Goal: Task Accomplishment & Management: Use online tool/utility

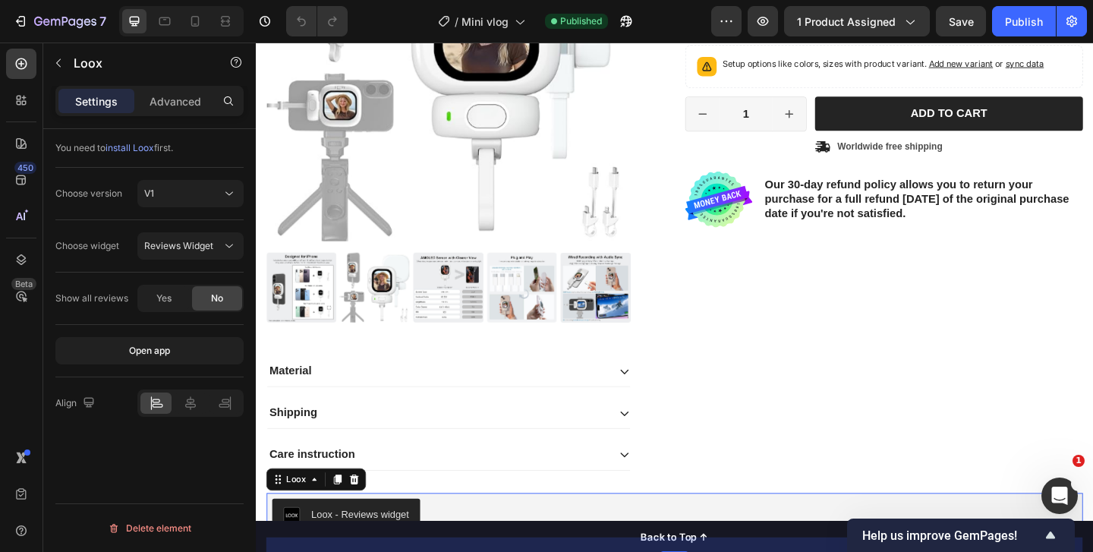
scroll to position [337, 0]
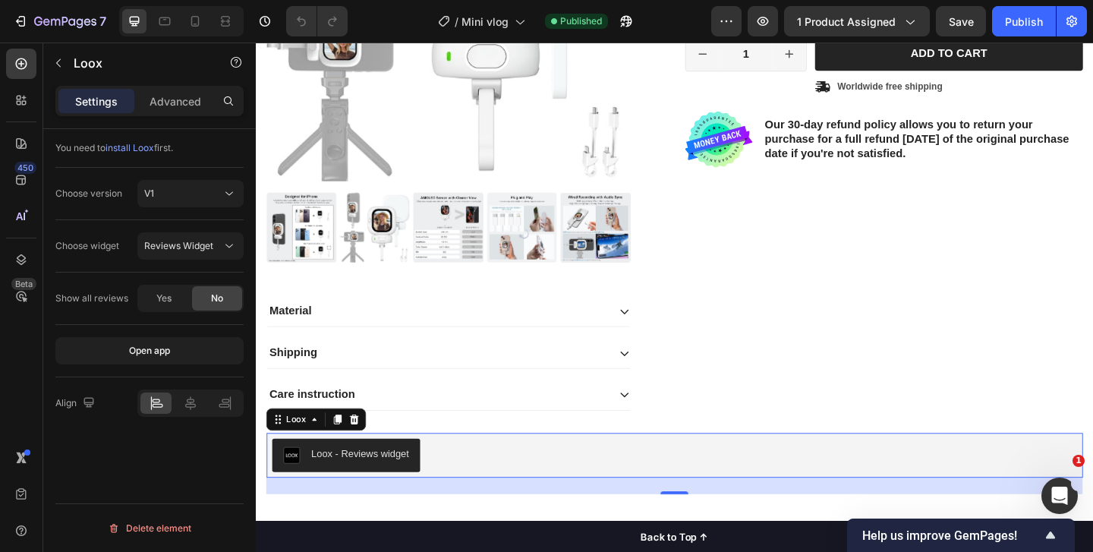
click at [357, 485] on div "Loox - Reviews widget" at bounding box center [369, 490] width 106 height 16
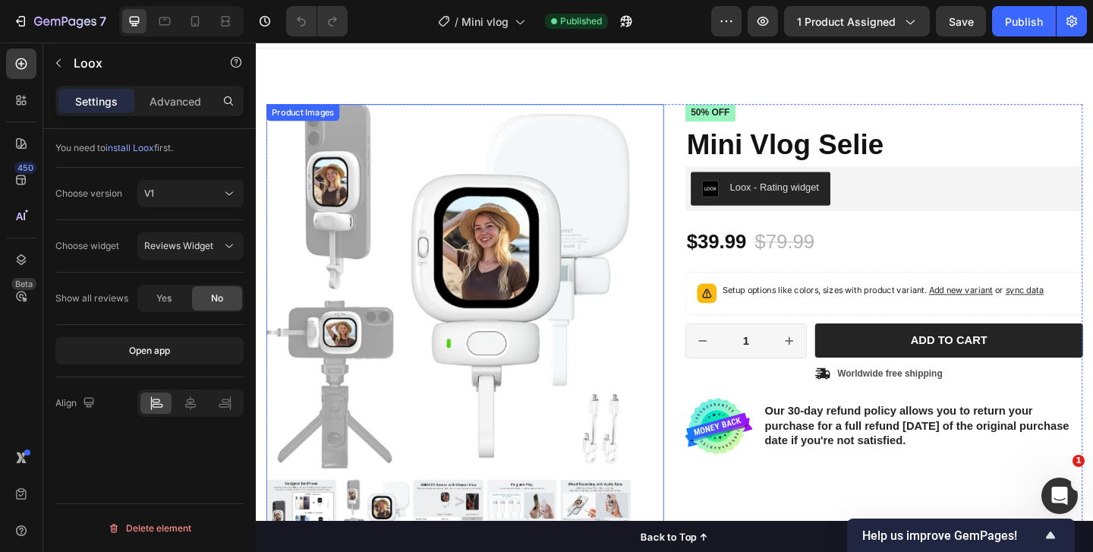
scroll to position [0, 0]
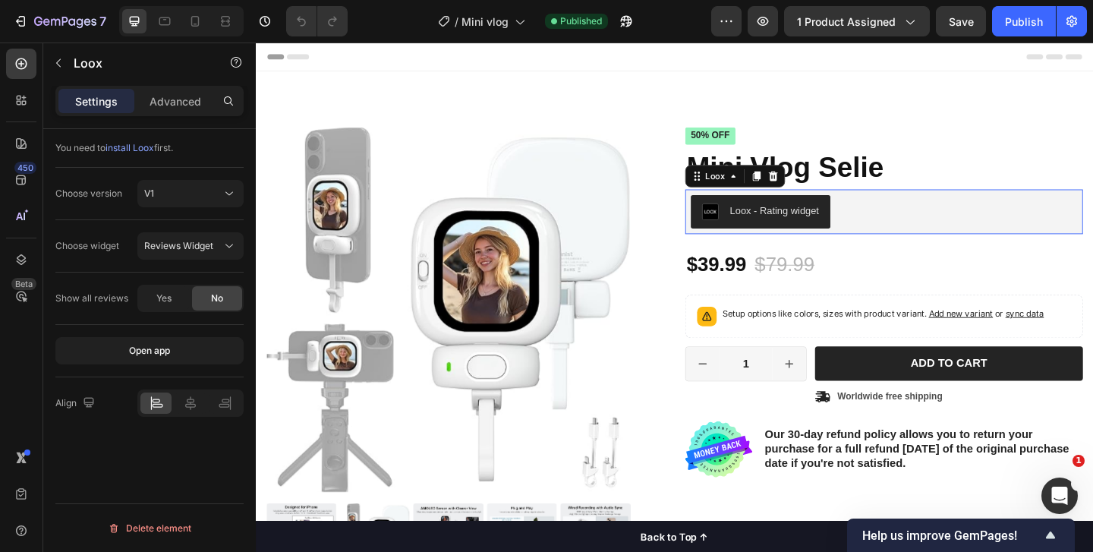
click at [764, 225] on div "Loox - Rating widget" at bounding box center [805, 226] width 128 height 18
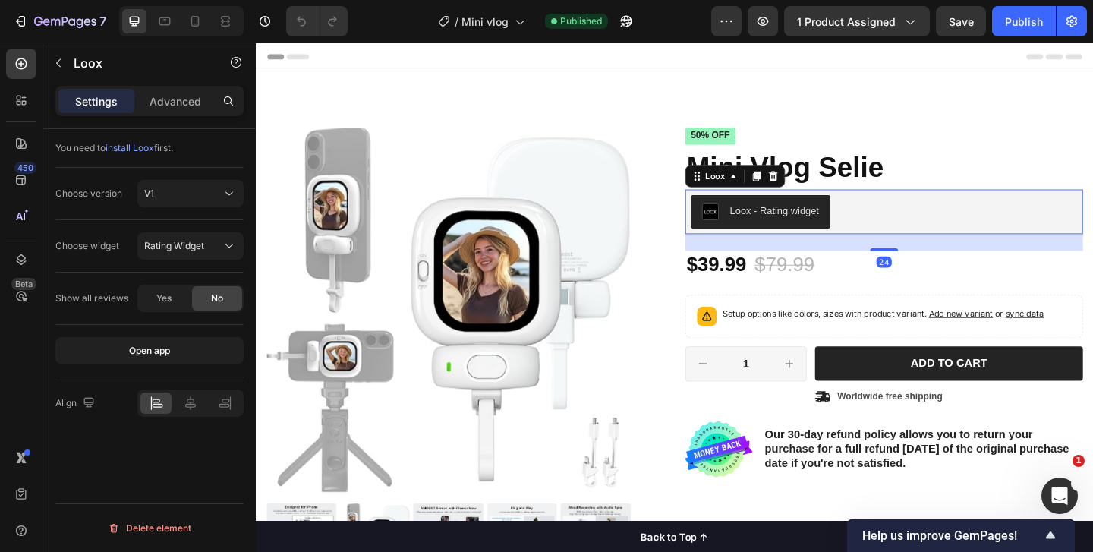
click at [766, 219] on div "Loox - Rating widget" at bounding box center [805, 226] width 128 height 18
click at [191, 248] on span "Rating Widget" at bounding box center [174, 245] width 60 height 11
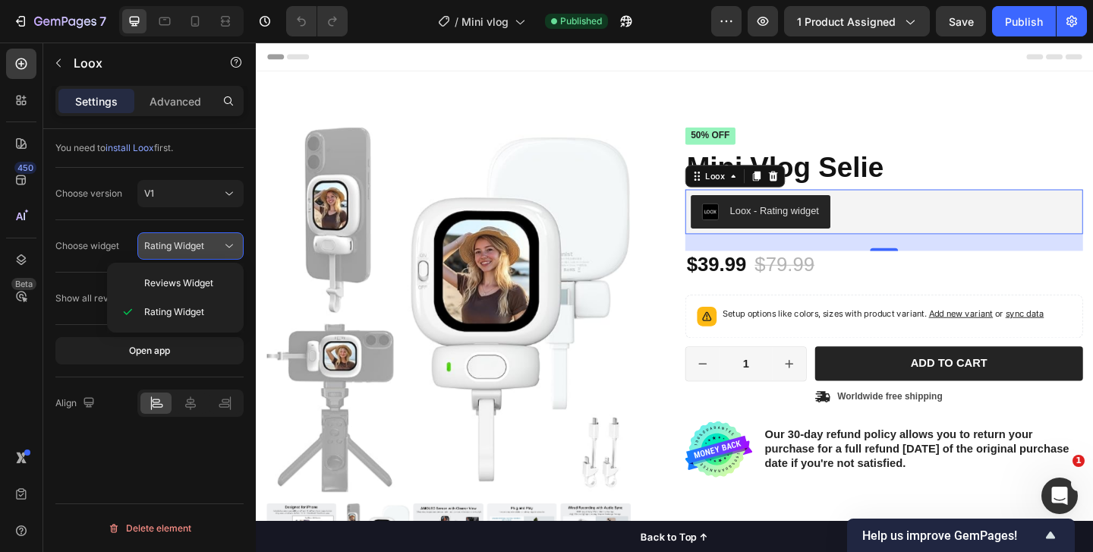
click at [190, 249] on span "Rating Widget" at bounding box center [174, 245] width 60 height 11
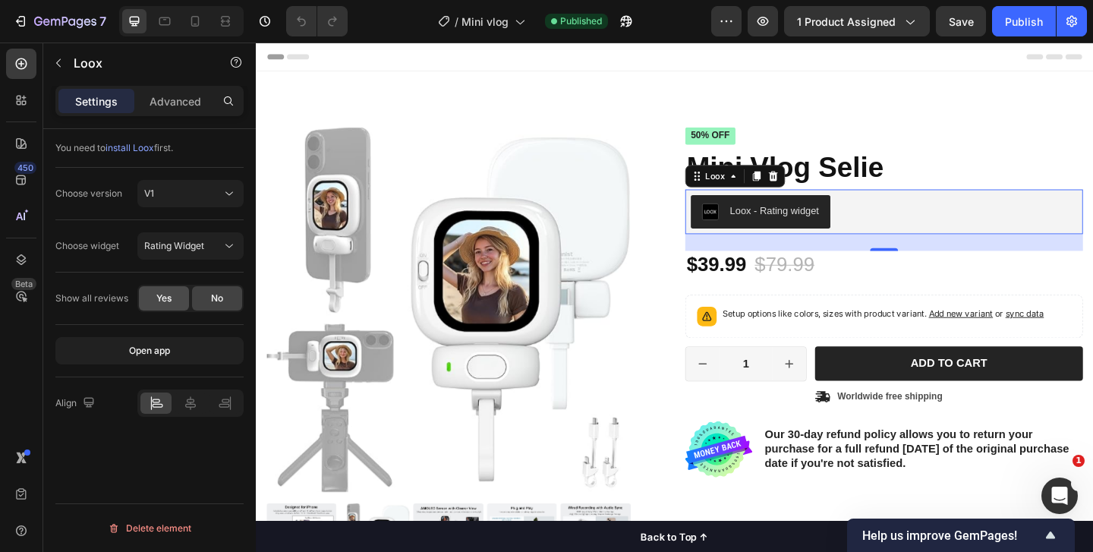
click at [161, 292] on span "Yes" at bounding box center [163, 298] width 15 height 14
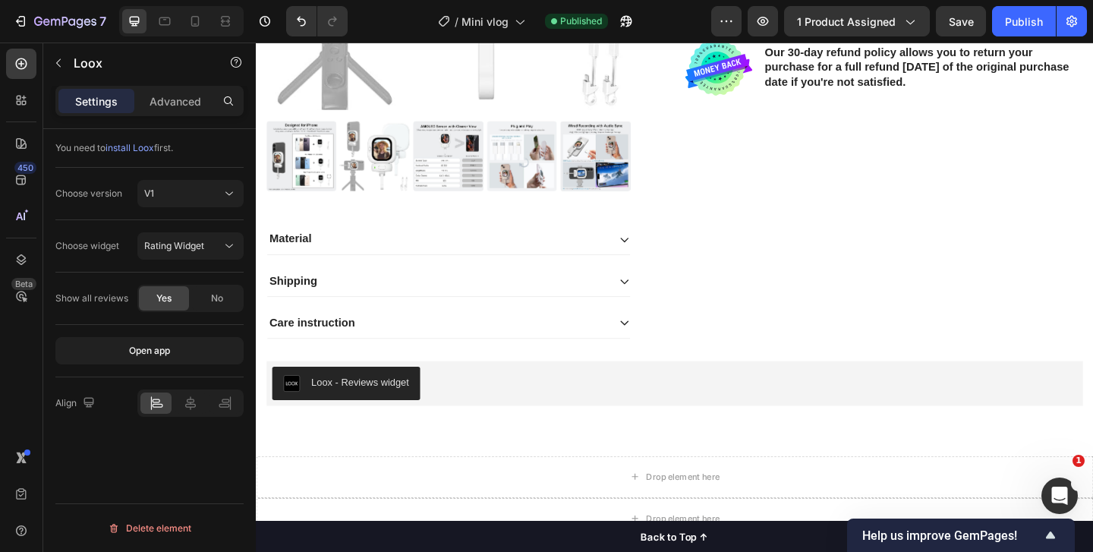
scroll to position [414, 0]
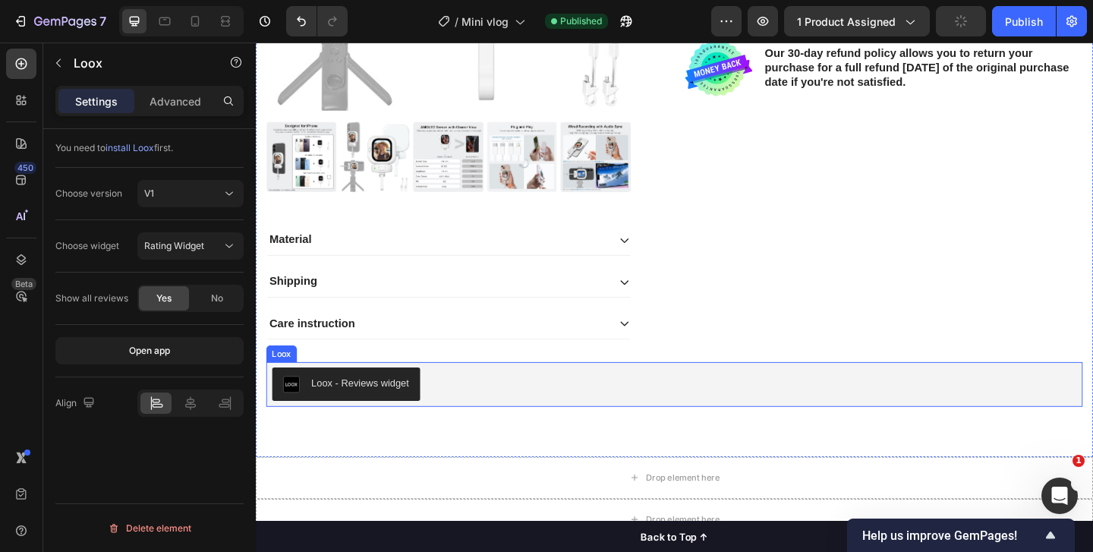
click at [332, 408] on div "Loox - Reviews widget" at bounding box center [369, 413] width 106 height 16
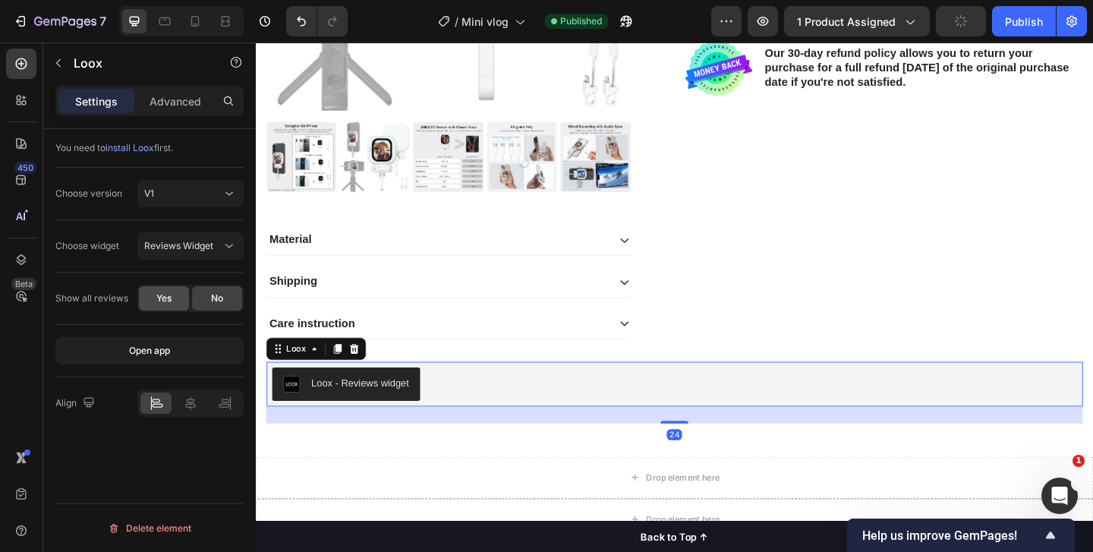
click at [173, 303] on div "Yes" at bounding box center [164, 298] width 50 height 24
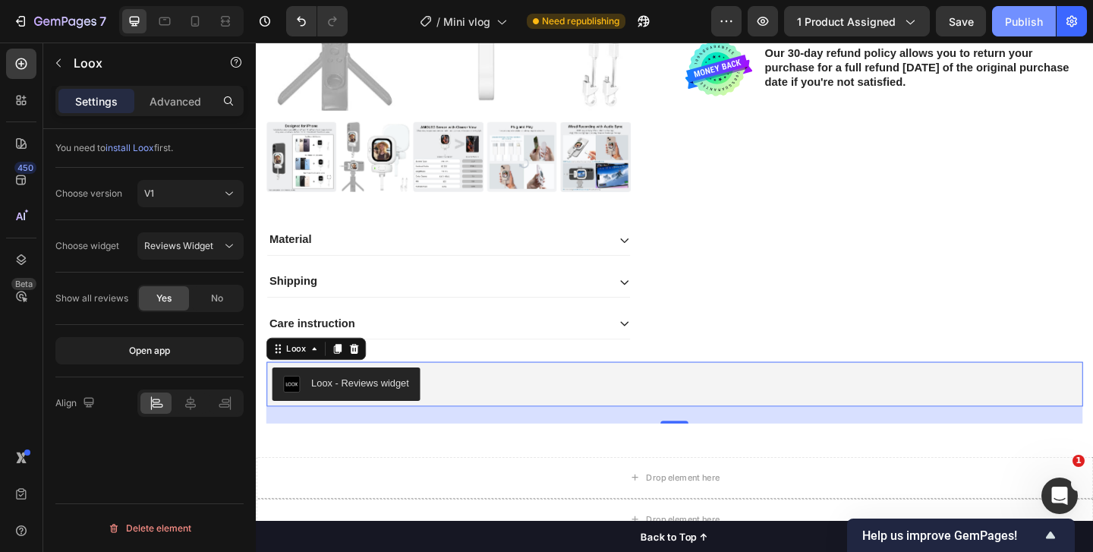
click at [1016, 28] on div "Publish" at bounding box center [1024, 22] width 38 height 16
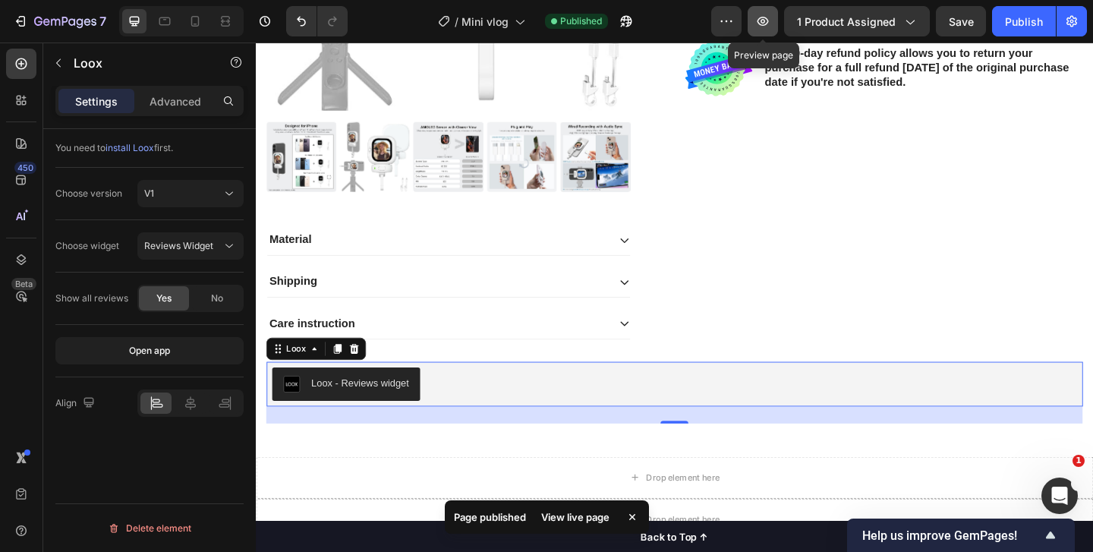
click at [768, 29] on button "button" at bounding box center [763, 21] width 30 height 30
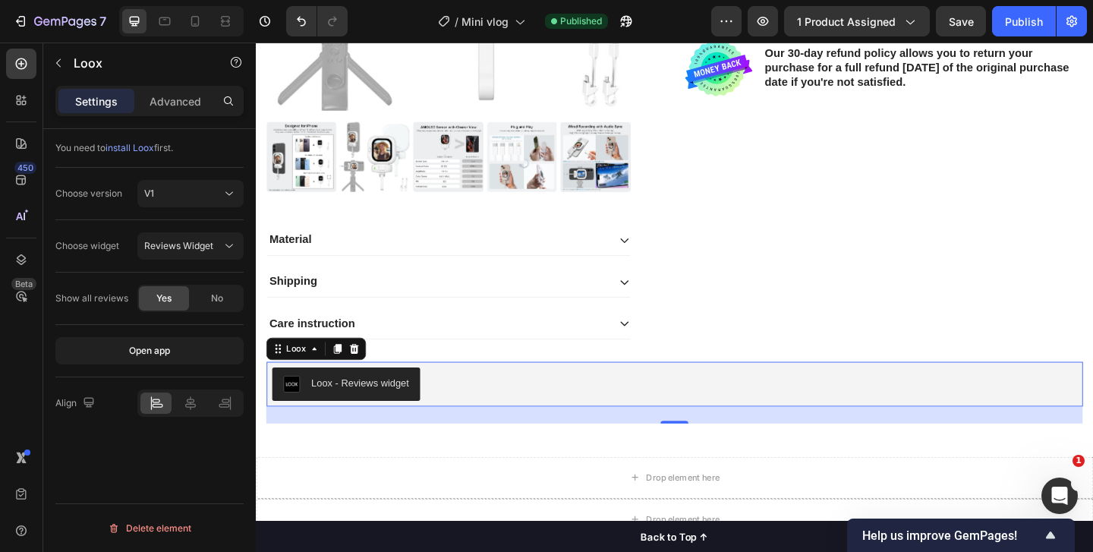
click at [380, 408] on div "Loox - Reviews widget" at bounding box center [369, 413] width 106 height 16
click at [389, 413] on div "Loox - Reviews widget" at bounding box center [369, 413] width 106 height 16
click at [206, 292] on div "No" at bounding box center [217, 298] width 50 height 24
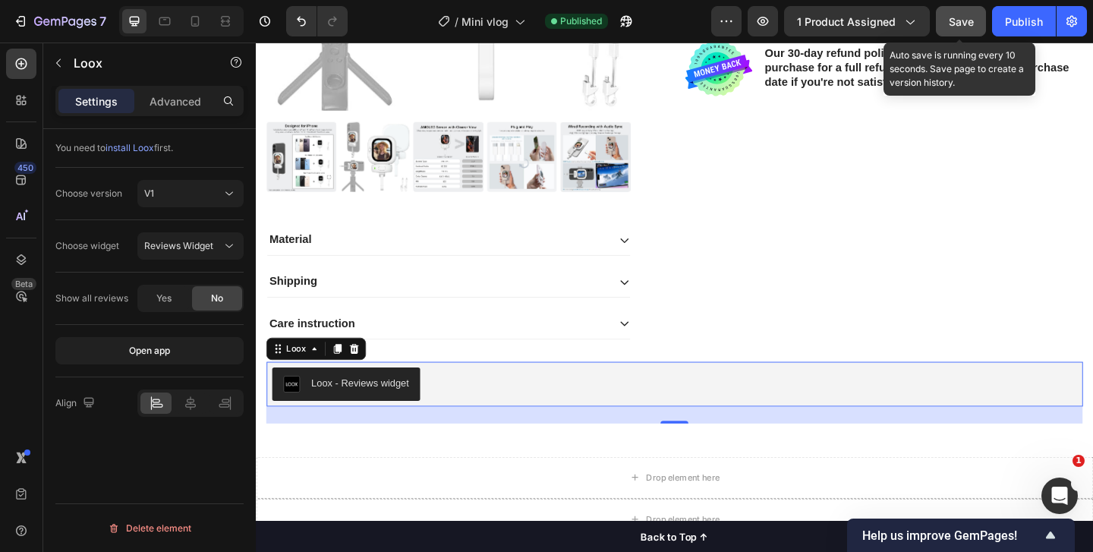
click at [964, 23] on span "Save" at bounding box center [961, 21] width 25 height 13
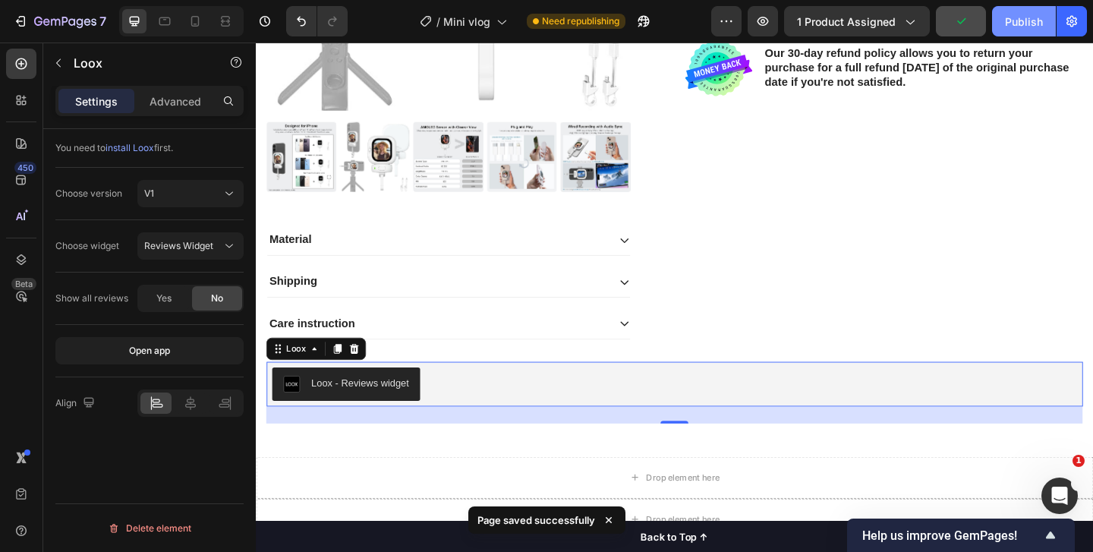
click at [1009, 19] on div "Publish" at bounding box center [1024, 22] width 38 height 16
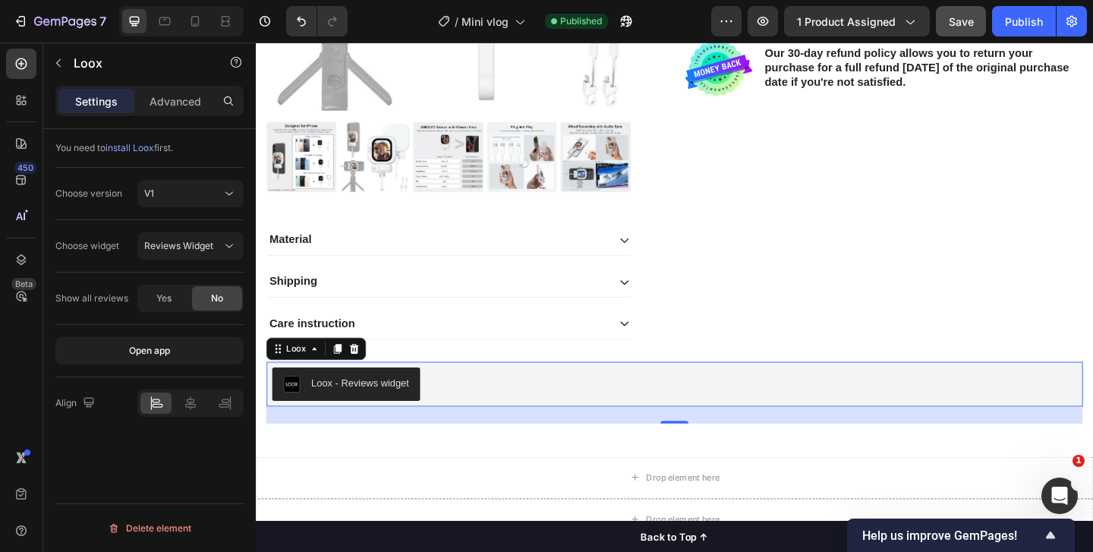
click at [358, 408] on div "Loox - Reviews widget" at bounding box center [369, 413] width 106 height 16
click at [360, 385] on div "Loox" at bounding box center [321, 375] width 109 height 24
click at [361, 371] on icon at bounding box center [363, 375] width 10 height 11
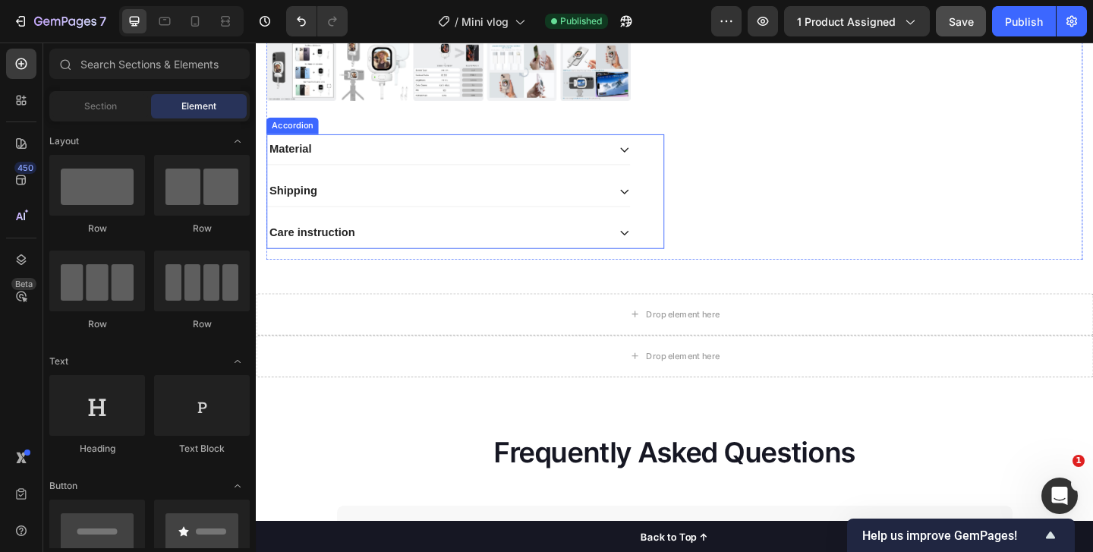
scroll to position [533, 0]
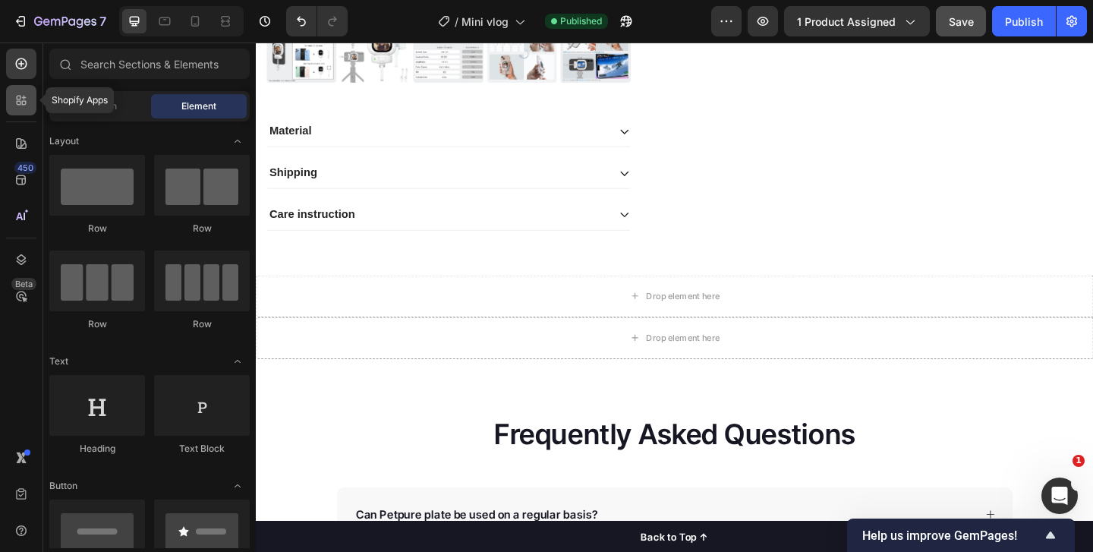
click at [17, 109] on div at bounding box center [21, 100] width 30 height 30
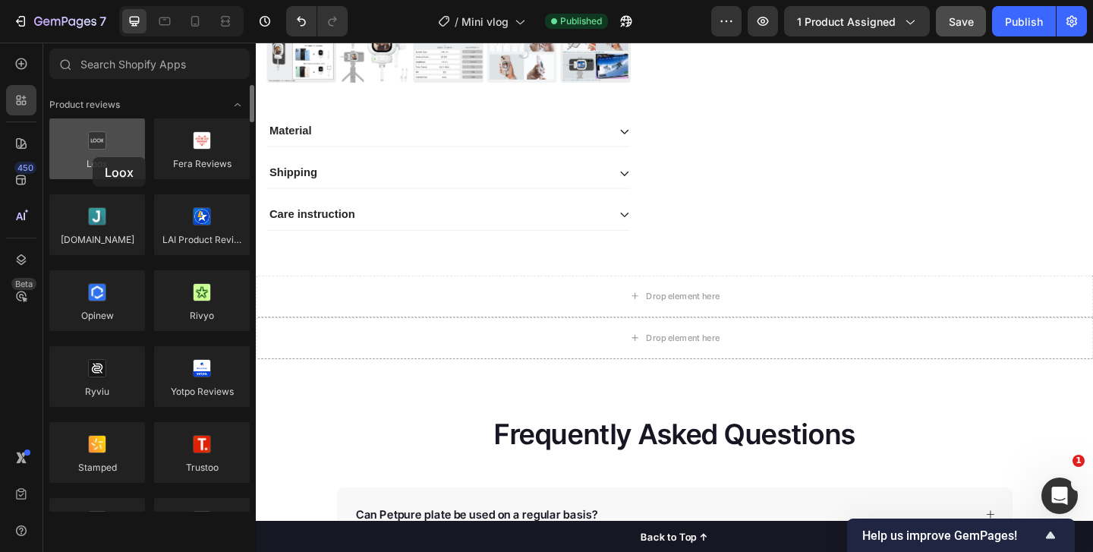
drag, startPoint x: 91, startPoint y: 136, endPoint x: 93, endPoint y: 157, distance: 21.3
click at [93, 157] on div at bounding box center [97, 148] width 96 height 61
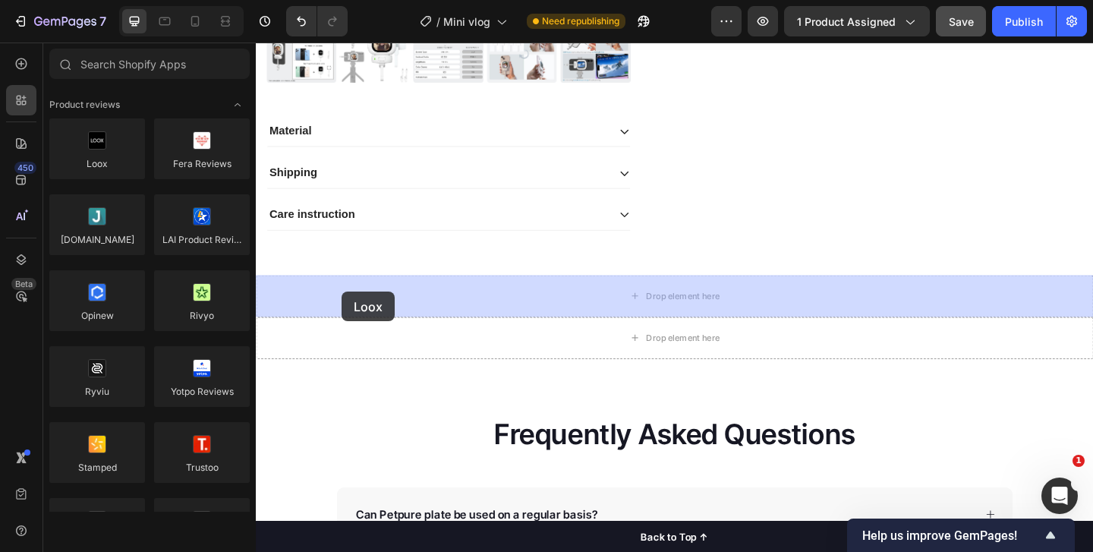
drag, startPoint x: 348, startPoint y: 200, endPoint x: 349, endPoint y: 314, distance: 113.9
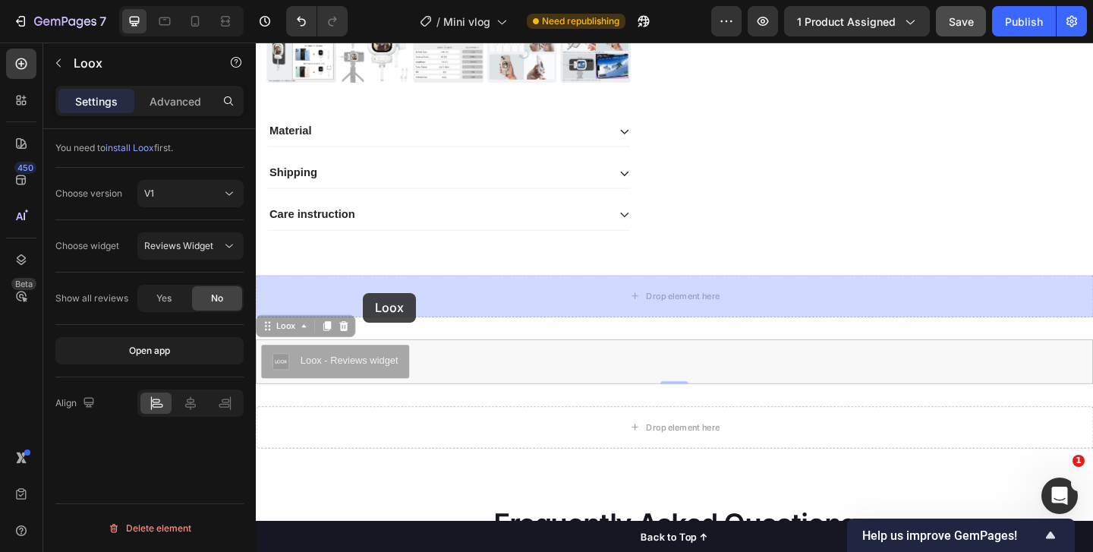
drag, startPoint x: 364, startPoint y: 383, endPoint x: 371, endPoint y: 314, distance: 69.4
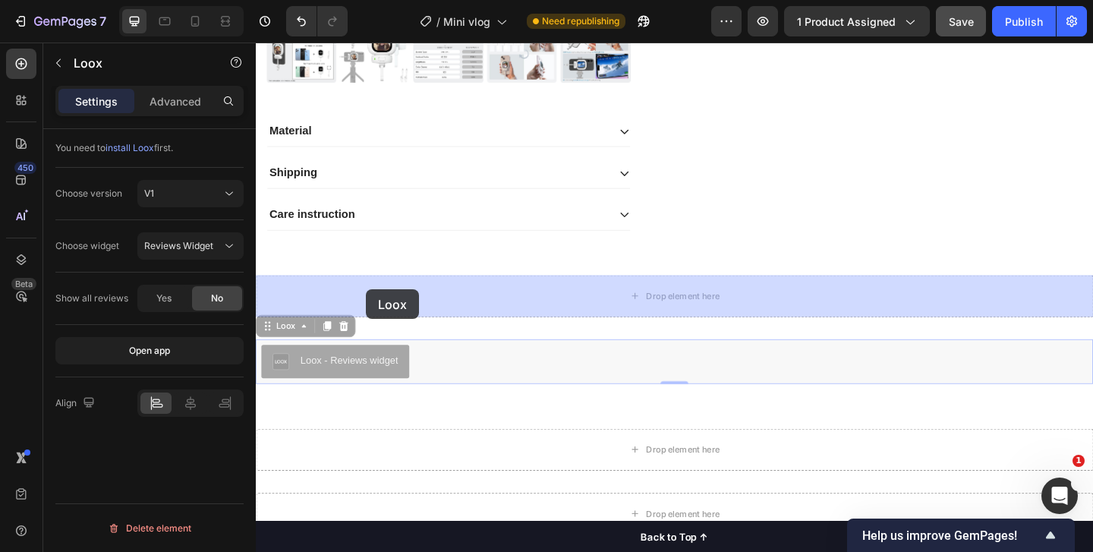
drag, startPoint x: 346, startPoint y: 373, endPoint x: 377, endPoint y: 308, distance: 72.0
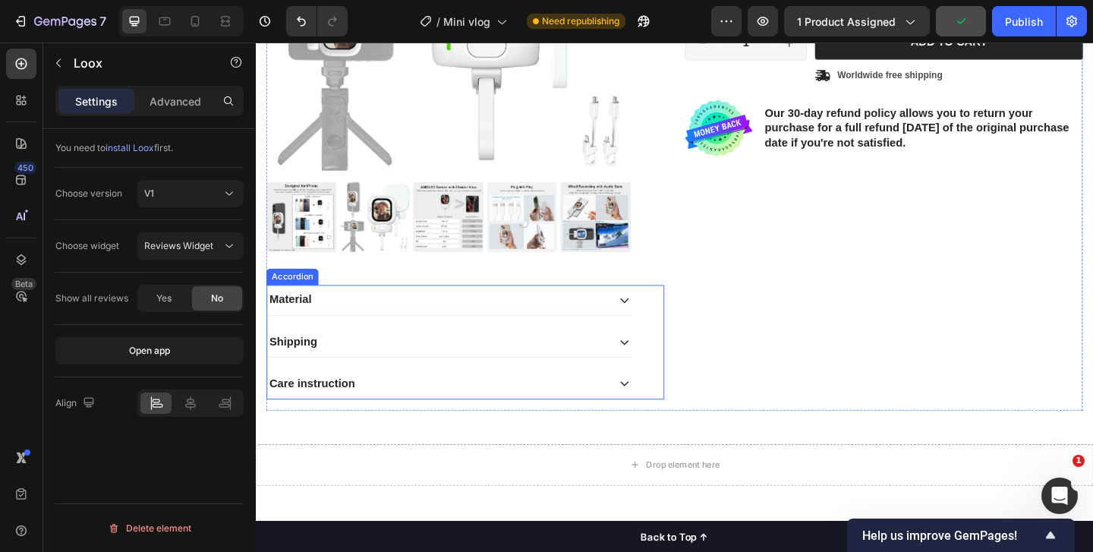
scroll to position [249, 0]
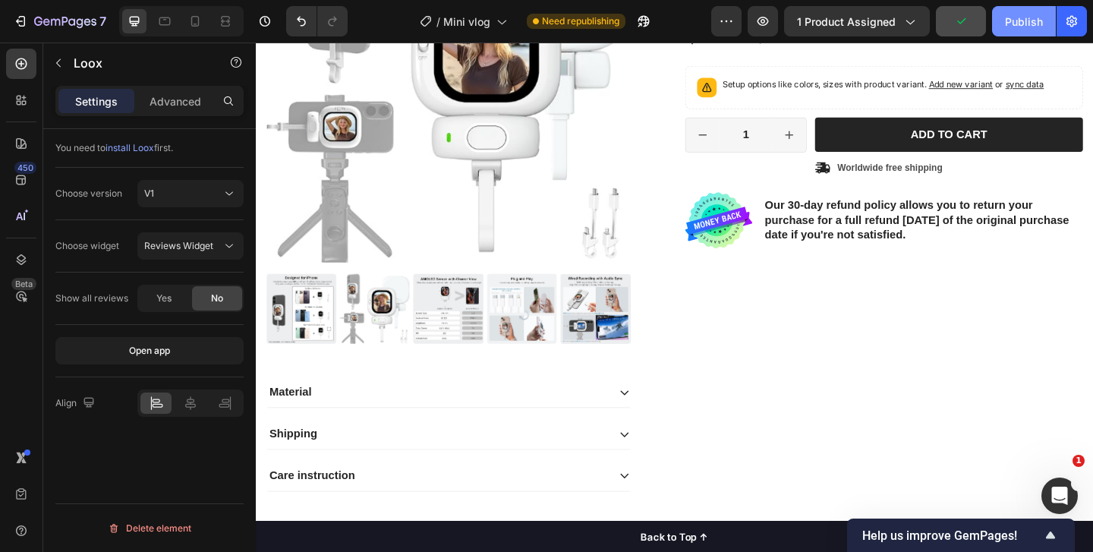
click at [1024, 14] on div "Publish" at bounding box center [1024, 22] width 38 height 16
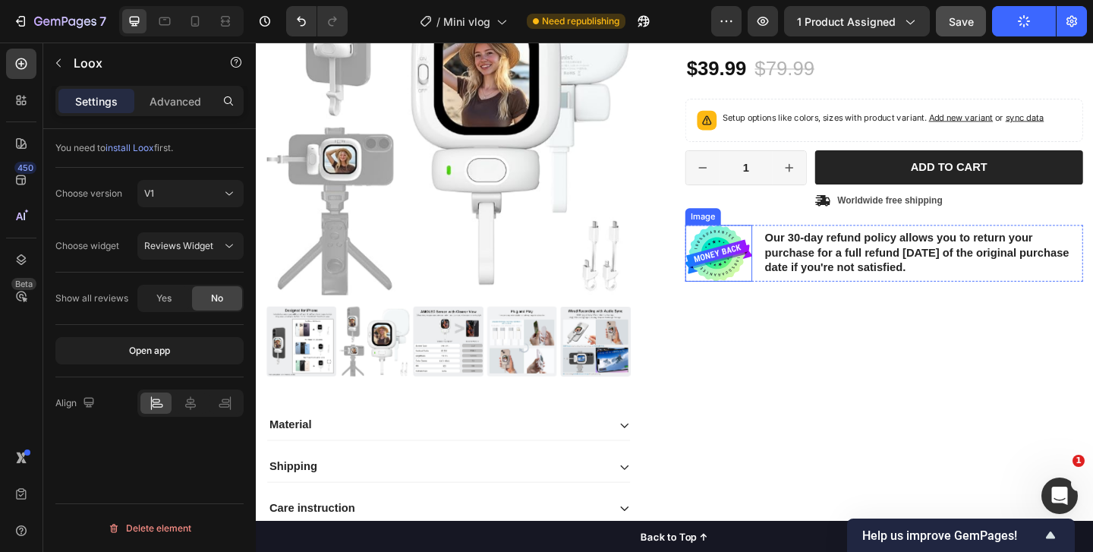
scroll to position [68, 0]
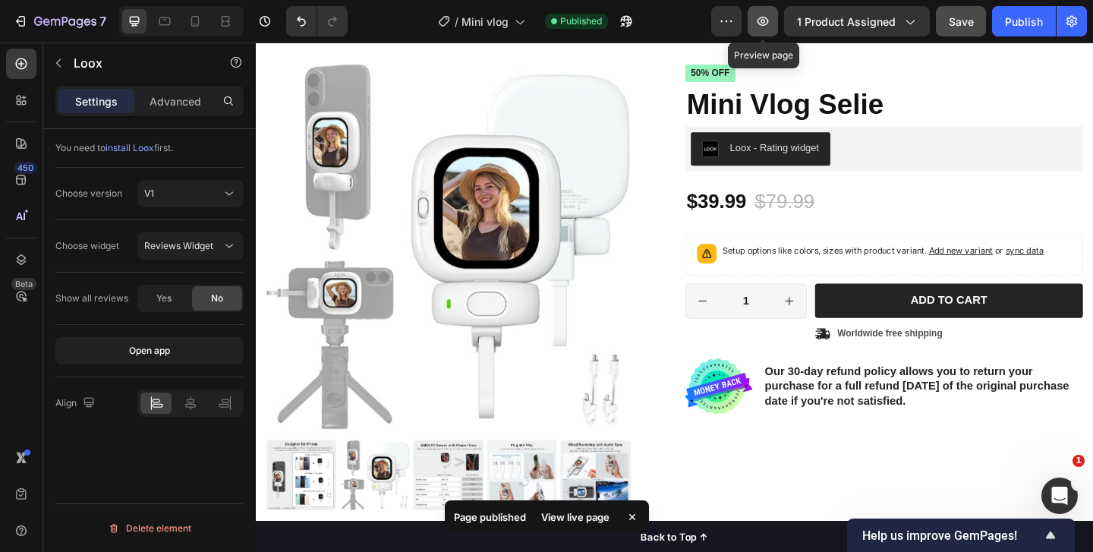
click at [757, 26] on icon "button" at bounding box center [762, 21] width 15 height 15
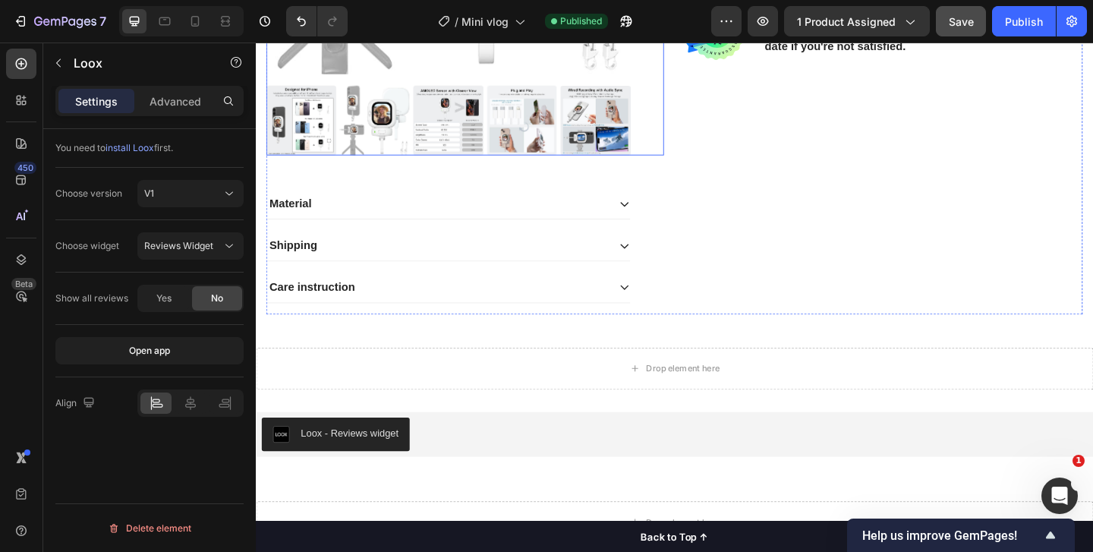
scroll to position [512, 0]
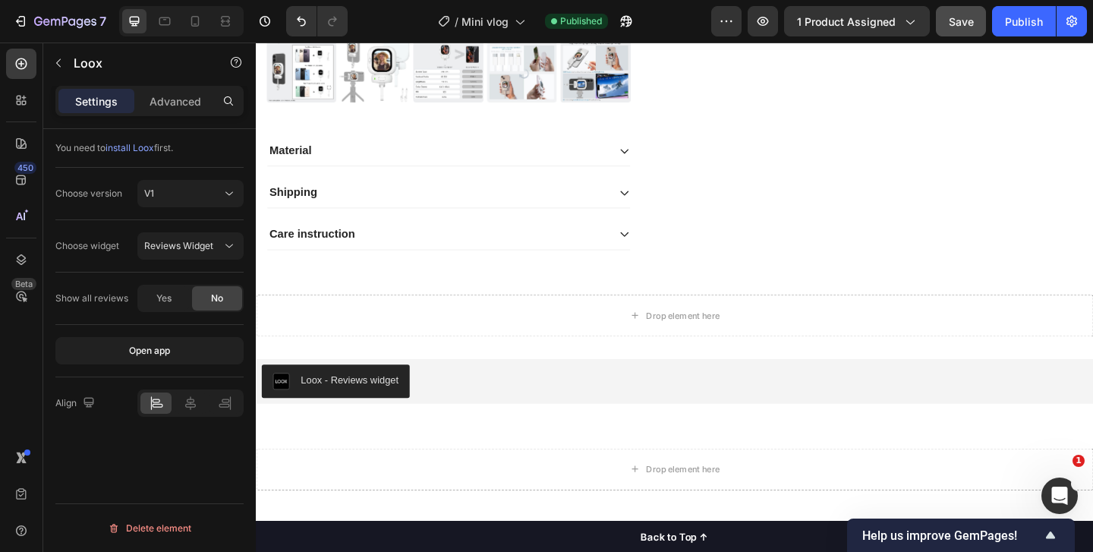
click at [368, 414] on div "Loox - Reviews widget" at bounding box center [357, 410] width 106 height 16
click at [176, 295] on div "Yes" at bounding box center [164, 298] width 50 height 24
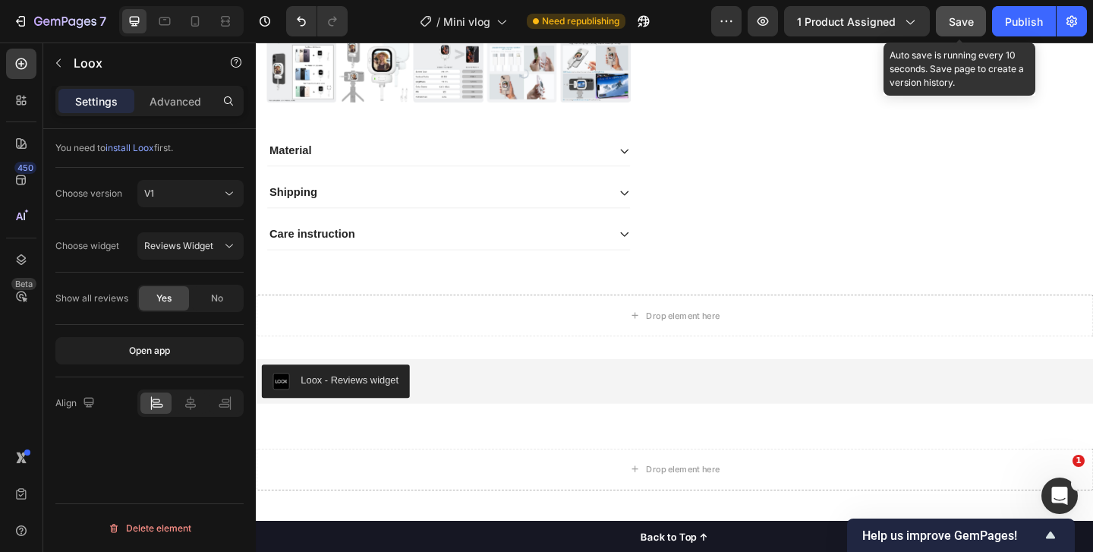
click at [956, 28] on div "Save" at bounding box center [961, 22] width 25 height 16
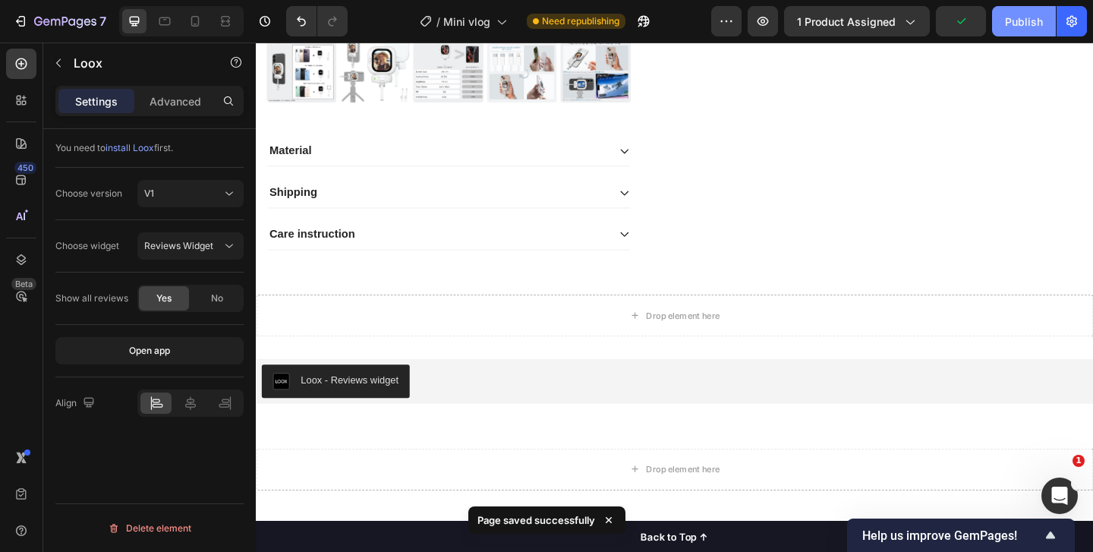
click at [1012, 30] on button "Publish" at bounding box center [1024, 21] width 64 height 30
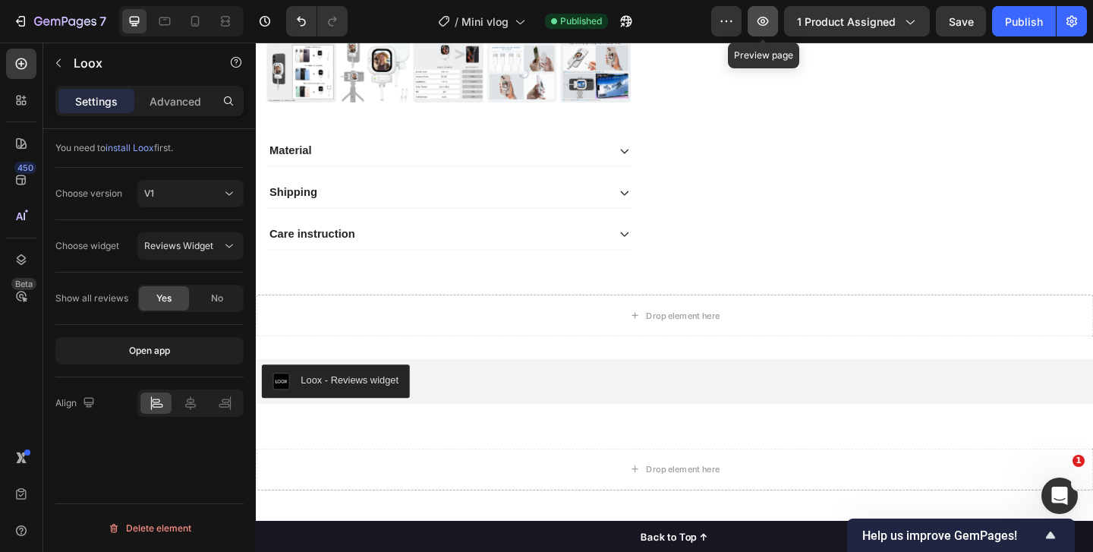
click at [759, 24] on icon "button" at bounding box center [762, 21] width 15 height 15
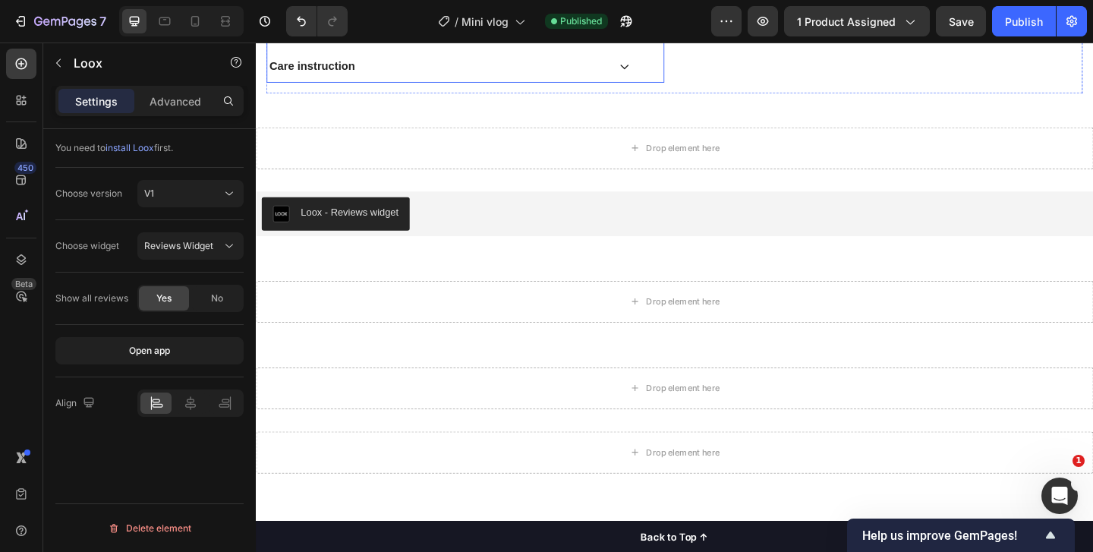
scroll to position [696, 0]
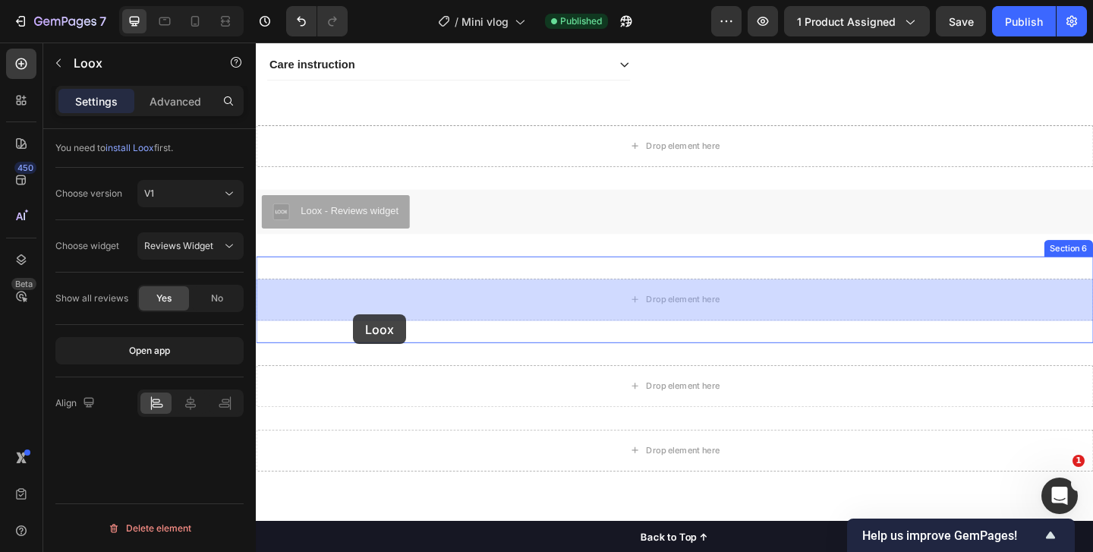
drag, startPoint x: 370, startPoint y: 230, endPoint x: 361, endPoint y: 339, distance: 108.9
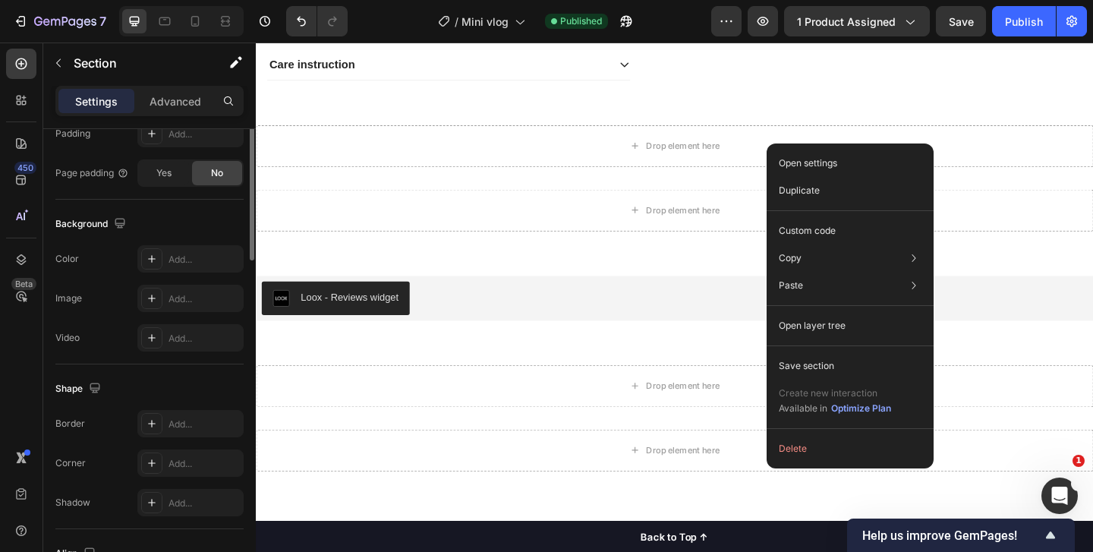
scroll to position [383, 0]
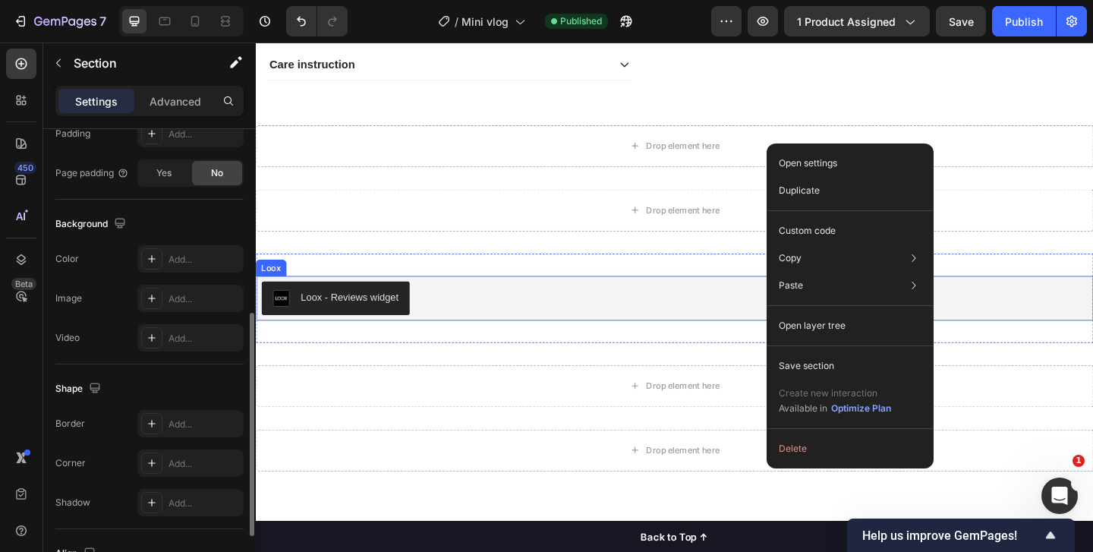
click at [327, 313] on div "Loox - Reviews widget" at bounding box center [357, 319] width 106 height 16
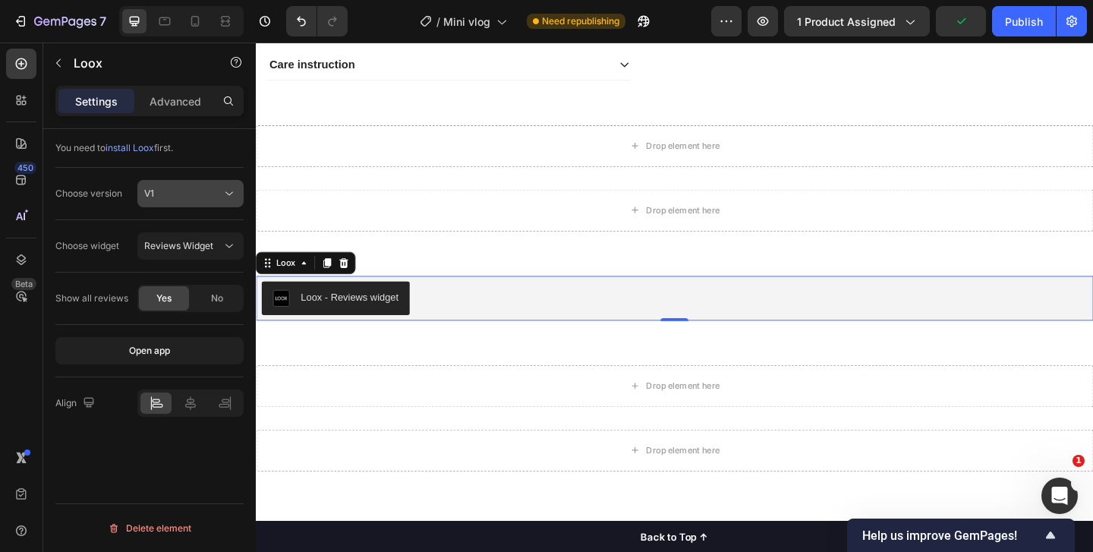
click at [193, 201] on button "V1" at bounding box center [190, 193] width 106 height 27
click at [1016, 25] on div "Publish" at bounding box center [1024, 22] width 38 height 16
